Goal: Transaction & Acquisition: Purchase product/service

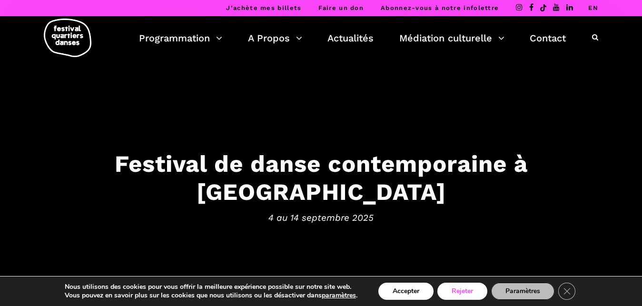
click at [475, 296] on button "Rejeter" at bounding box center [462, 291] width 50 height 17
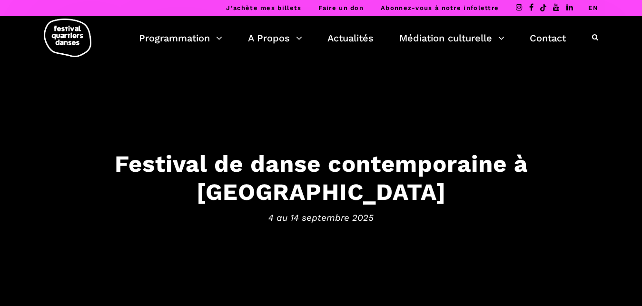
scroll to position [48, 0]
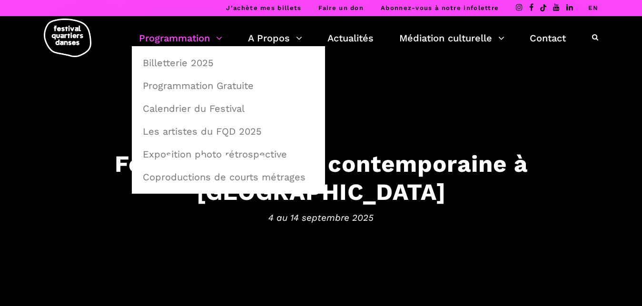
click at [196, 43] on link "Programmation" at bounding box center [180, 38] width 83 height 16
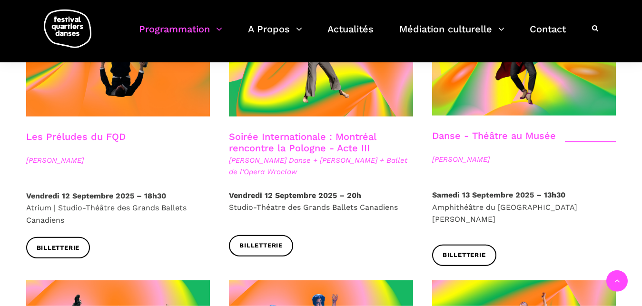
scroll to position [1140, 0]
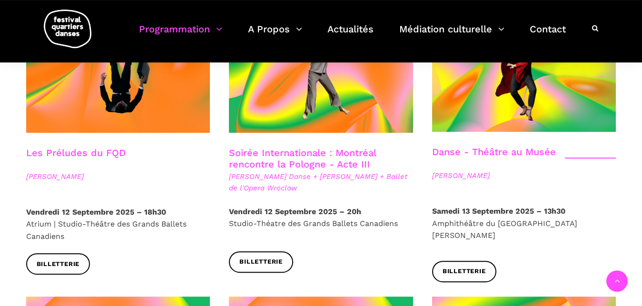
click at [505, 146] on link "Danse - Théâtre au Musée" at bounding box center [494, 151] width 124 height 11
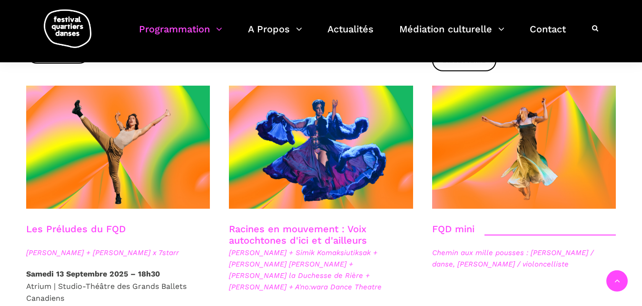
scroll to position [1318, 0]
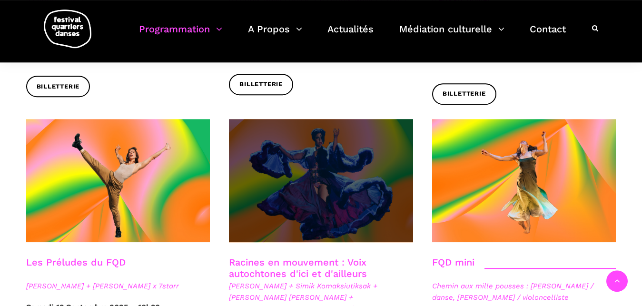
click at [351, 158] on span at bounding box center [321, 180] width 184 height 123
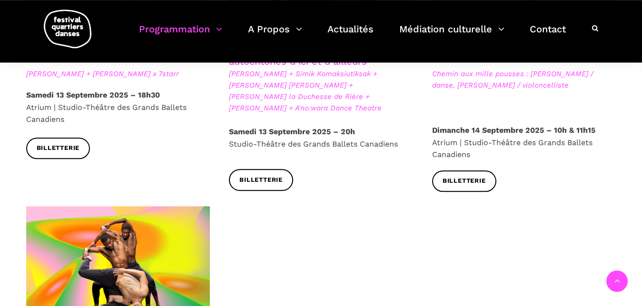
scroll to position [1624, 0]
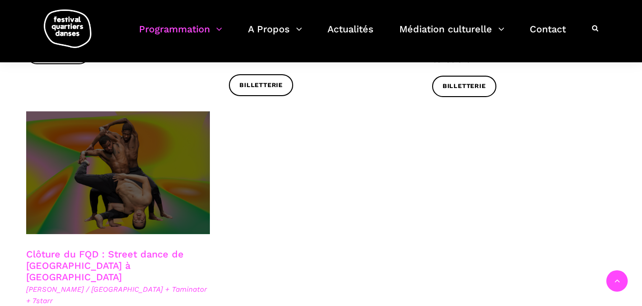
click at [137, 157] on span at bounding box center [118, 172] width 184 height 123
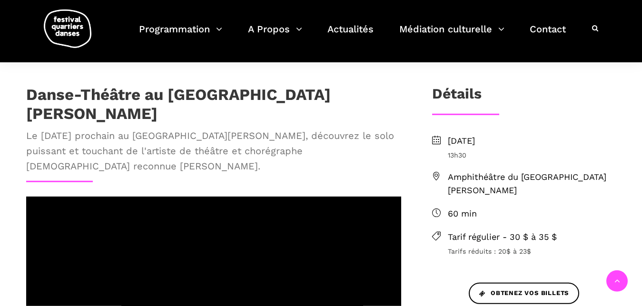
scroll to position [182, 0]
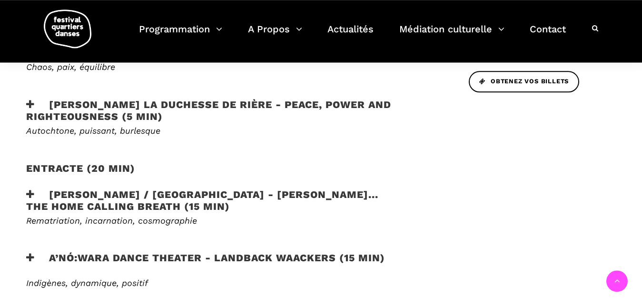
scroll to position [541, 0]
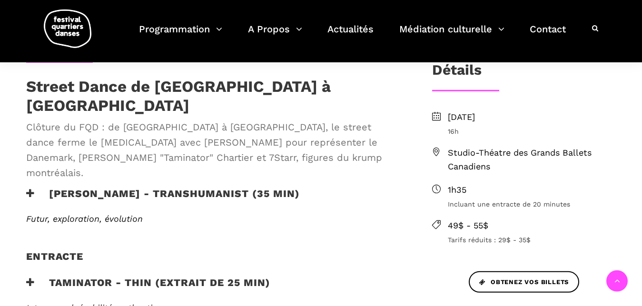
scroll to position [247, 0]
